Goal: Register for event/course

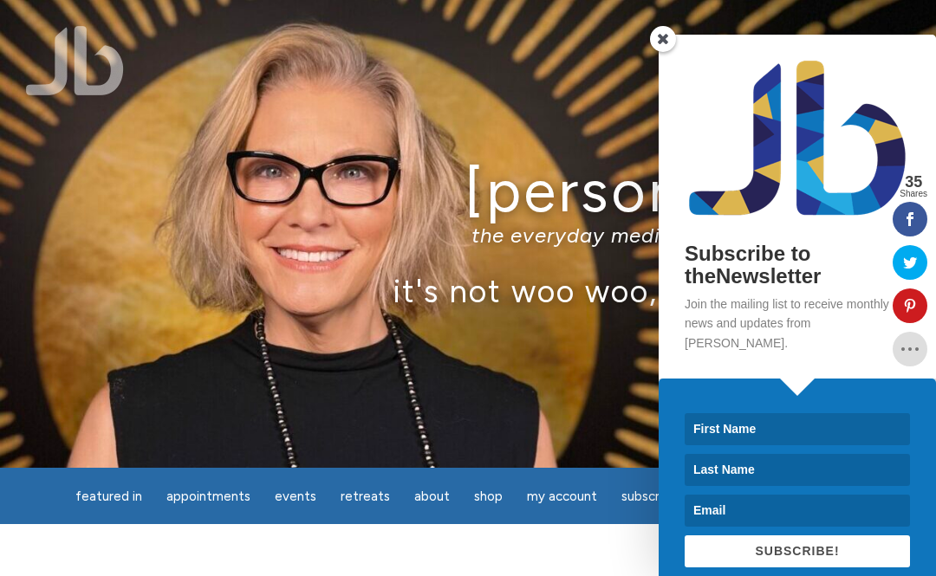
click at [662, 42] on span at bounding box center [663, 39] width 26 height 26
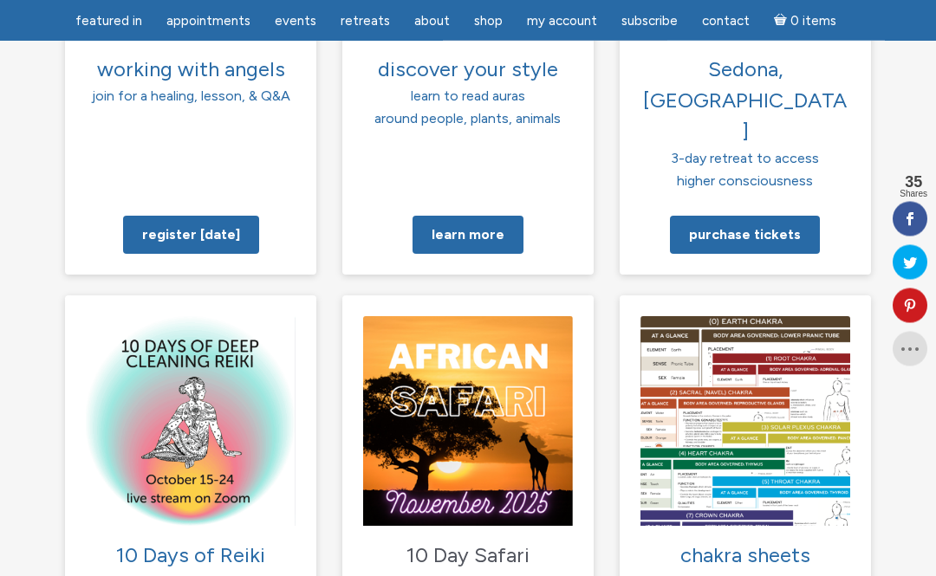
scroll to position [1632, 0]
click at [784, 540] on p "chakra sheets 9 pages, 18 categories all dedicated to our chakras" at bounding box center [745, 577] width 210 height 75
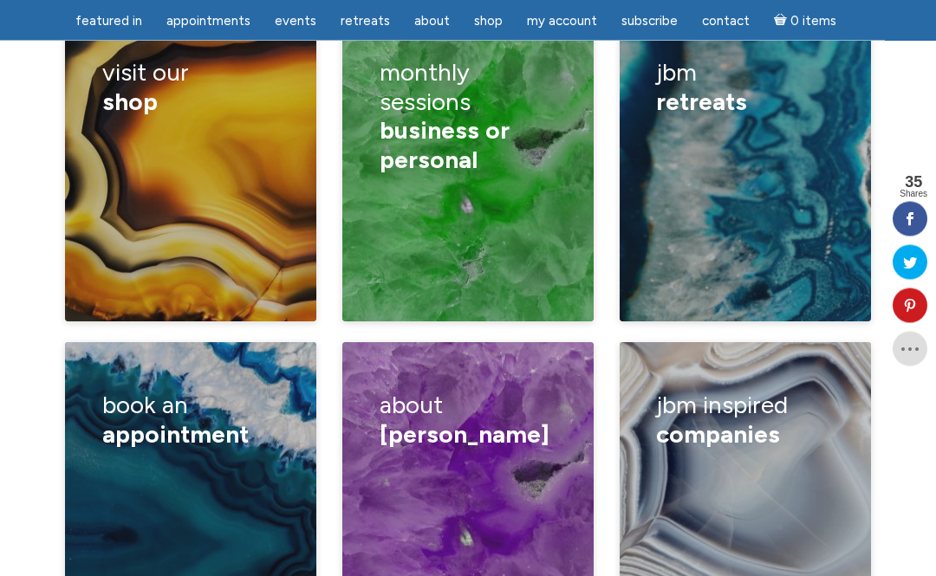
scroll to position [2912, 0]
click at [147, 379] on h3 "book an appointment" at bounding box center [191, 420] width 178 height 82
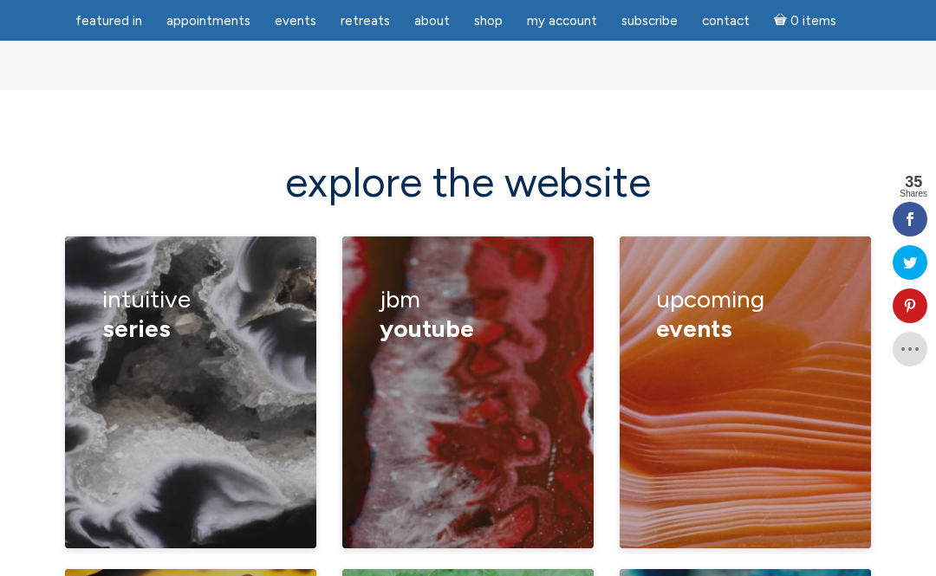
scroll to position [2351, 0]
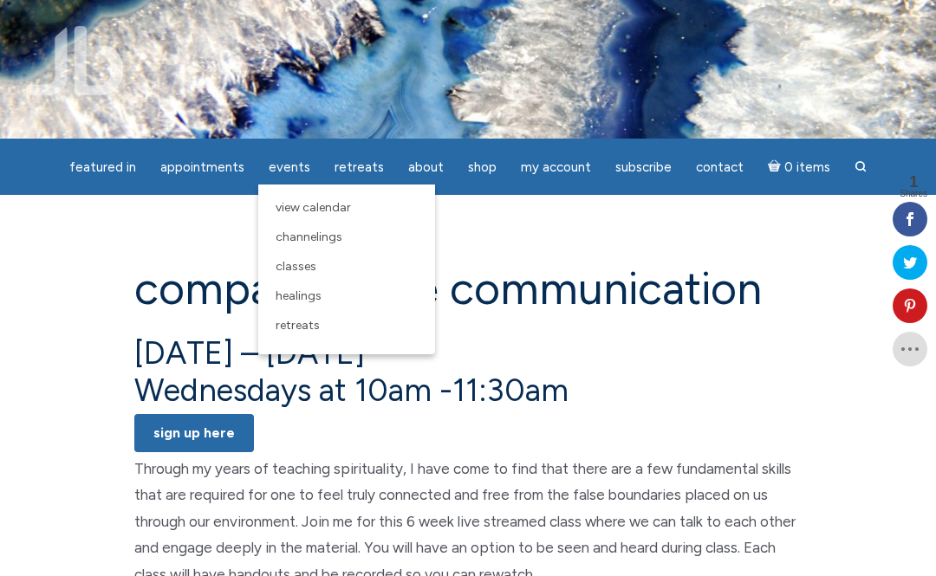
click at [302, 268] on span "Classes" at bounding box center [296, 266] width 41 height 15
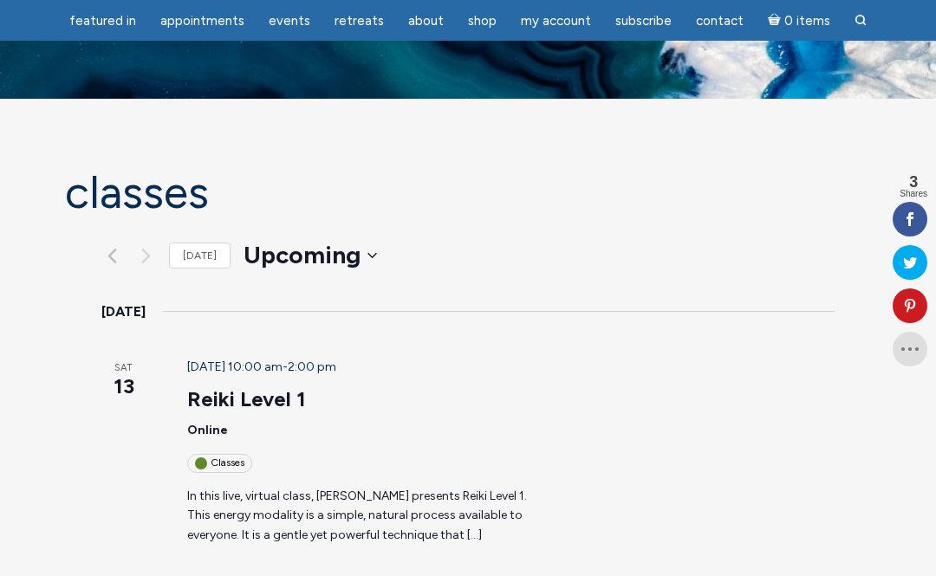
scroll to position [38, 0]
